Goal: Task Accomplishment & Management: Use online tool/utility

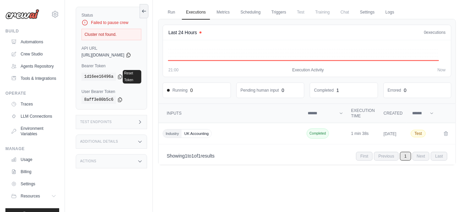
scroll to position [22, 0]
click at [31, 56] on link "Crew Studio" at bounding box center [34, 54] width 51 height 11
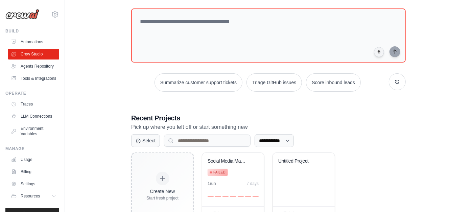
scroll to position [60, 0]
